Goal: Complete application form

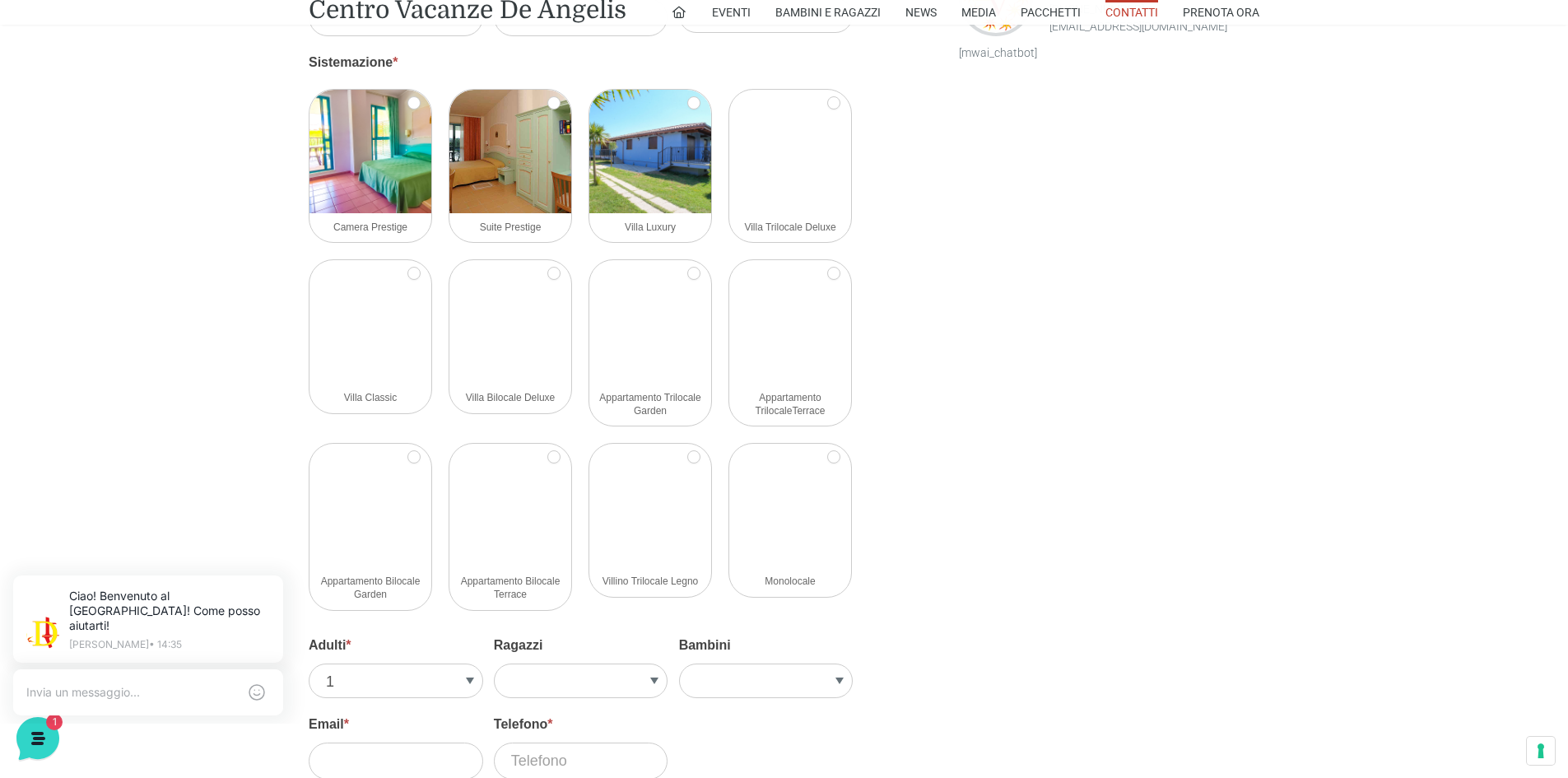
scroll to position [1893, 0]
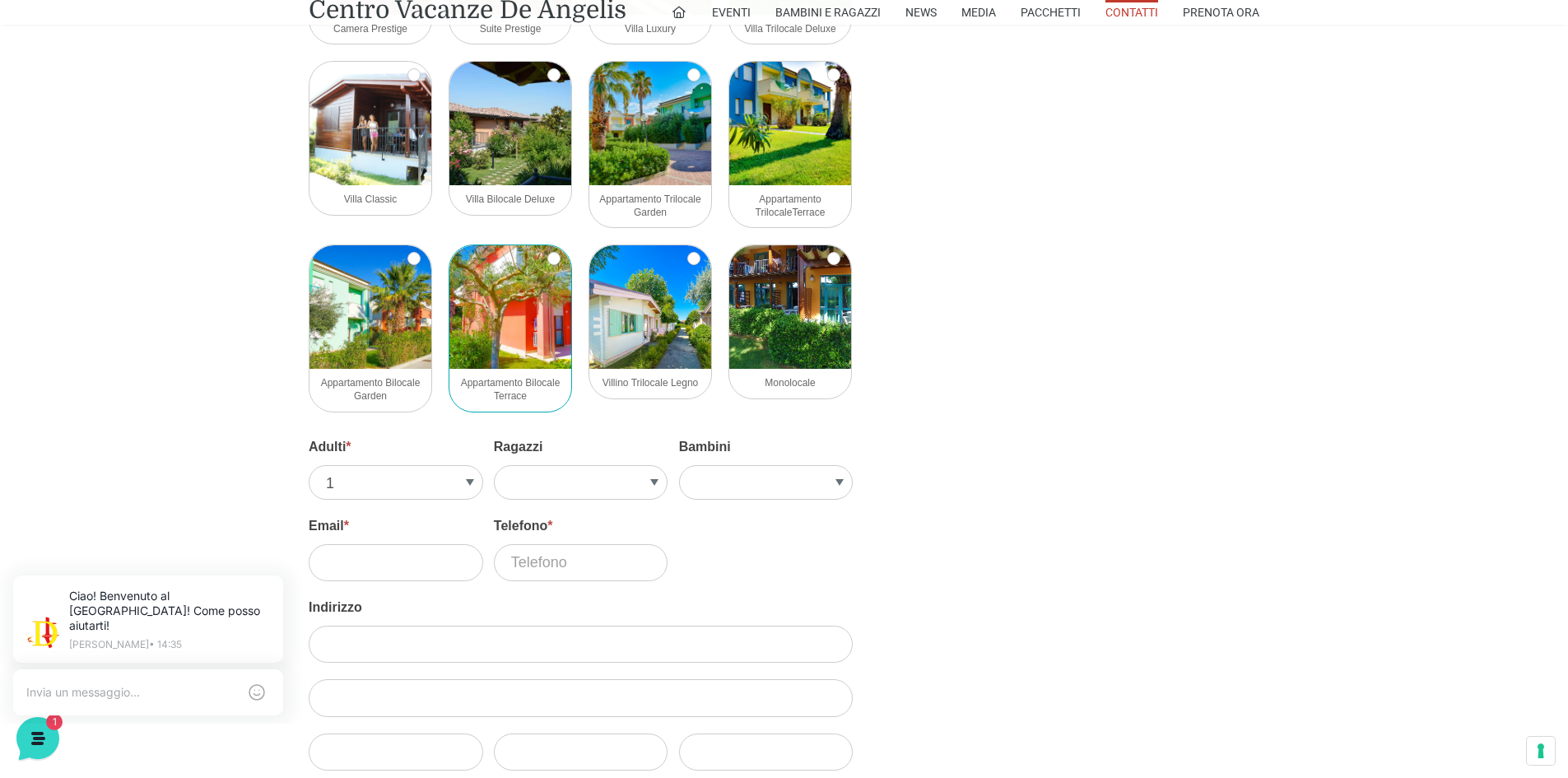
click at [502, 345] on img at bounding box center [510, 307] width 122 height 123
click at [547, 265] on input "Appartamento Bilocale Terrace" at bounding box center [553, 258] width 13 height 13
click at [508, 392] on span "Appartamento Bilocale Terrace" at bounding box center [510, 390] width 99 height 25
click at [547, 265] on input "Appartamento Bilocale Terrace" at bounding box center [553, 258] width 13 height 13
click at [550, 259] on input "Appartamento Bilocale Terrace" at bounding box center [553, 258] width 13 height 13
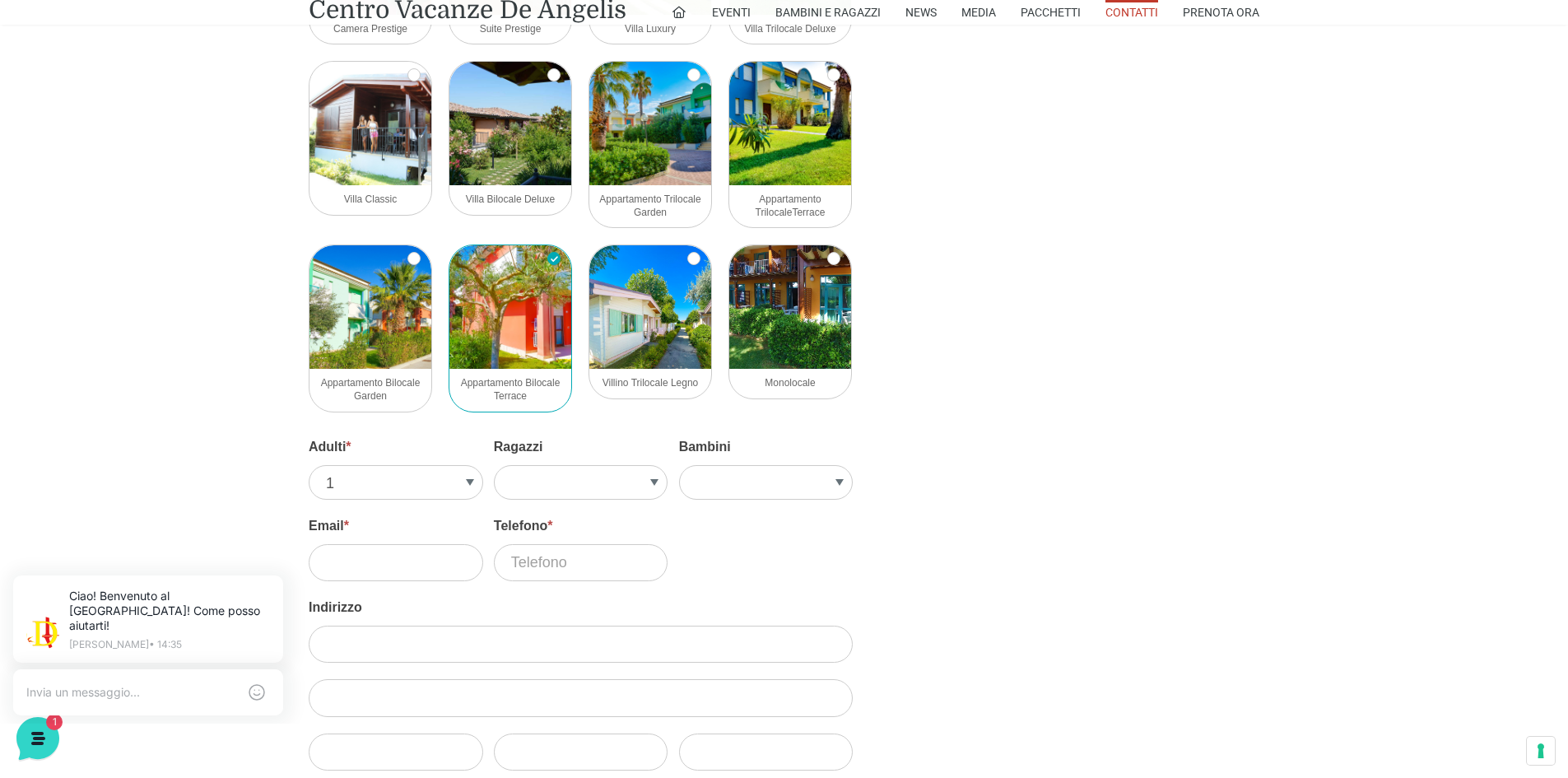
click at [504, 396] on span "Appartamento Bilocale Terrace" at bounding box center [510, 390] width 99 height 25
click at [547, 265] on input "Appartamento Bilocale Terrace" at bounding box center [553, 258] width 13 height 13
checkbox input "false"
